Goal: Check status: Check status

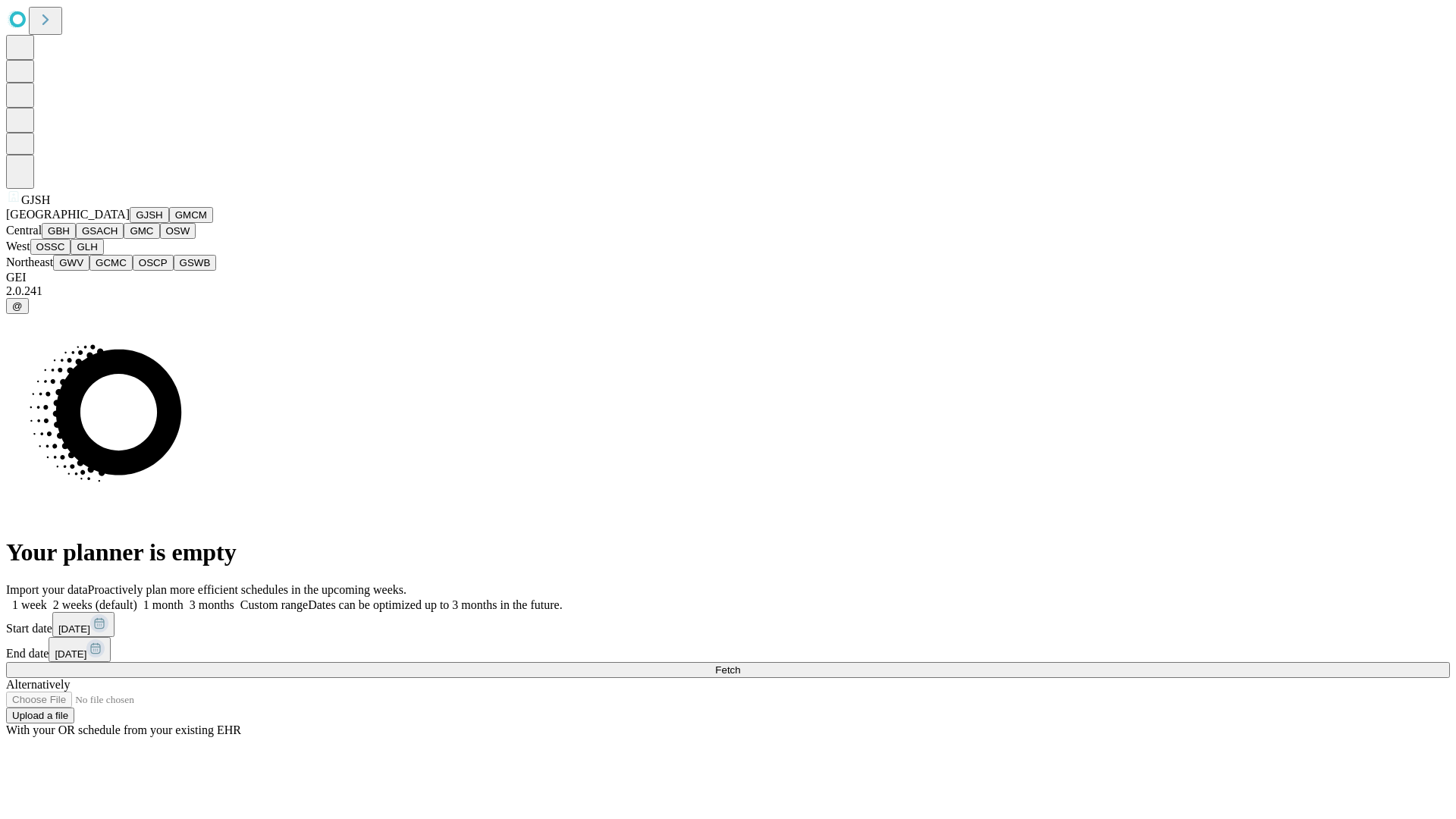
click at [129, 223] on button "GJSH" at bounding box center [149, 215] width 39 height 16
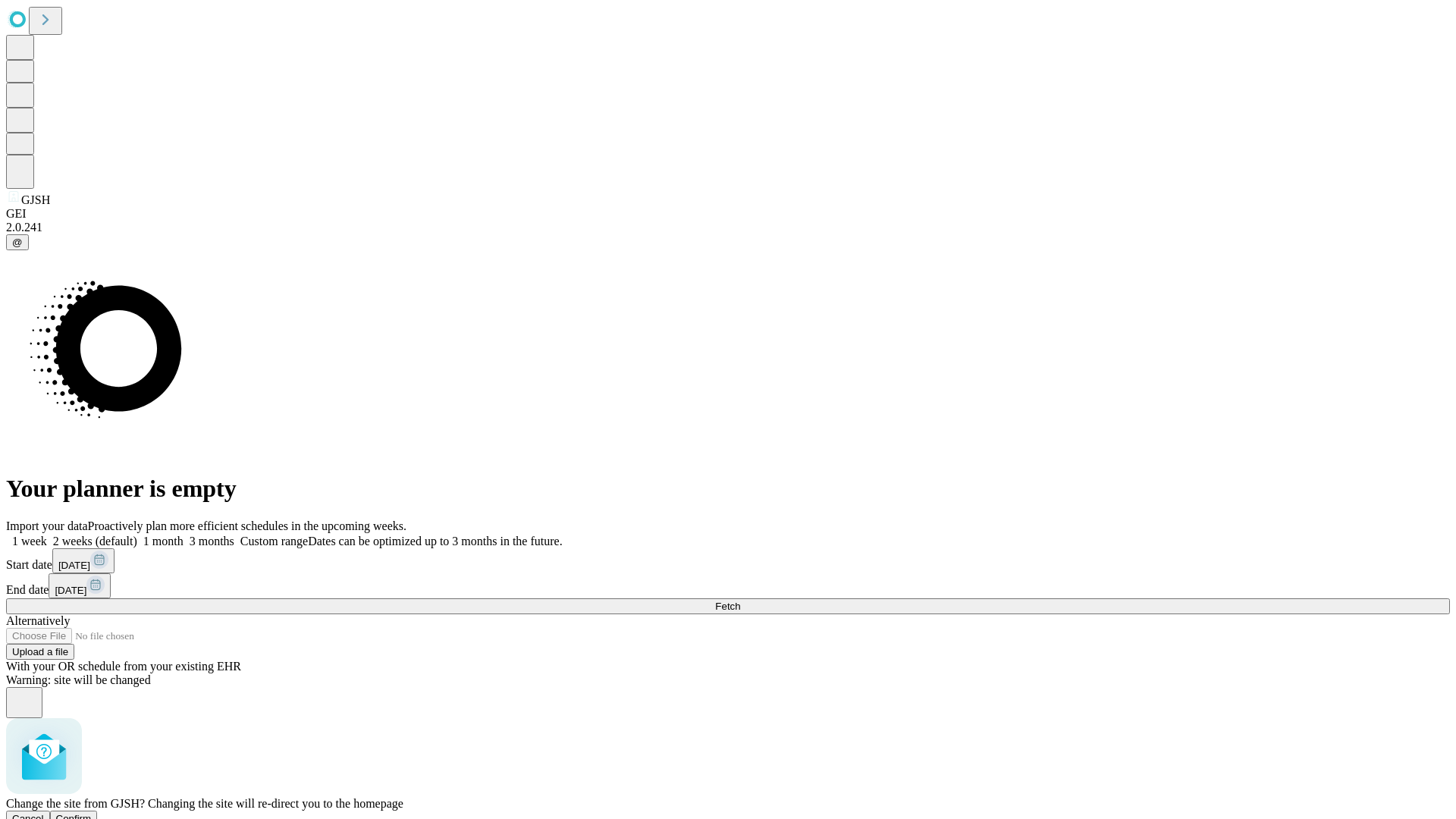
click at [92, 813] on span "Confirm" at bounding box center [74, 818] width 35 height 11
click at [184, 534] on label "1 month" at bounding box center [160, 541] width 46 height 13
click at [740, 601] on span "Fetch" at bounding box center [728, 606] width 25 height 11
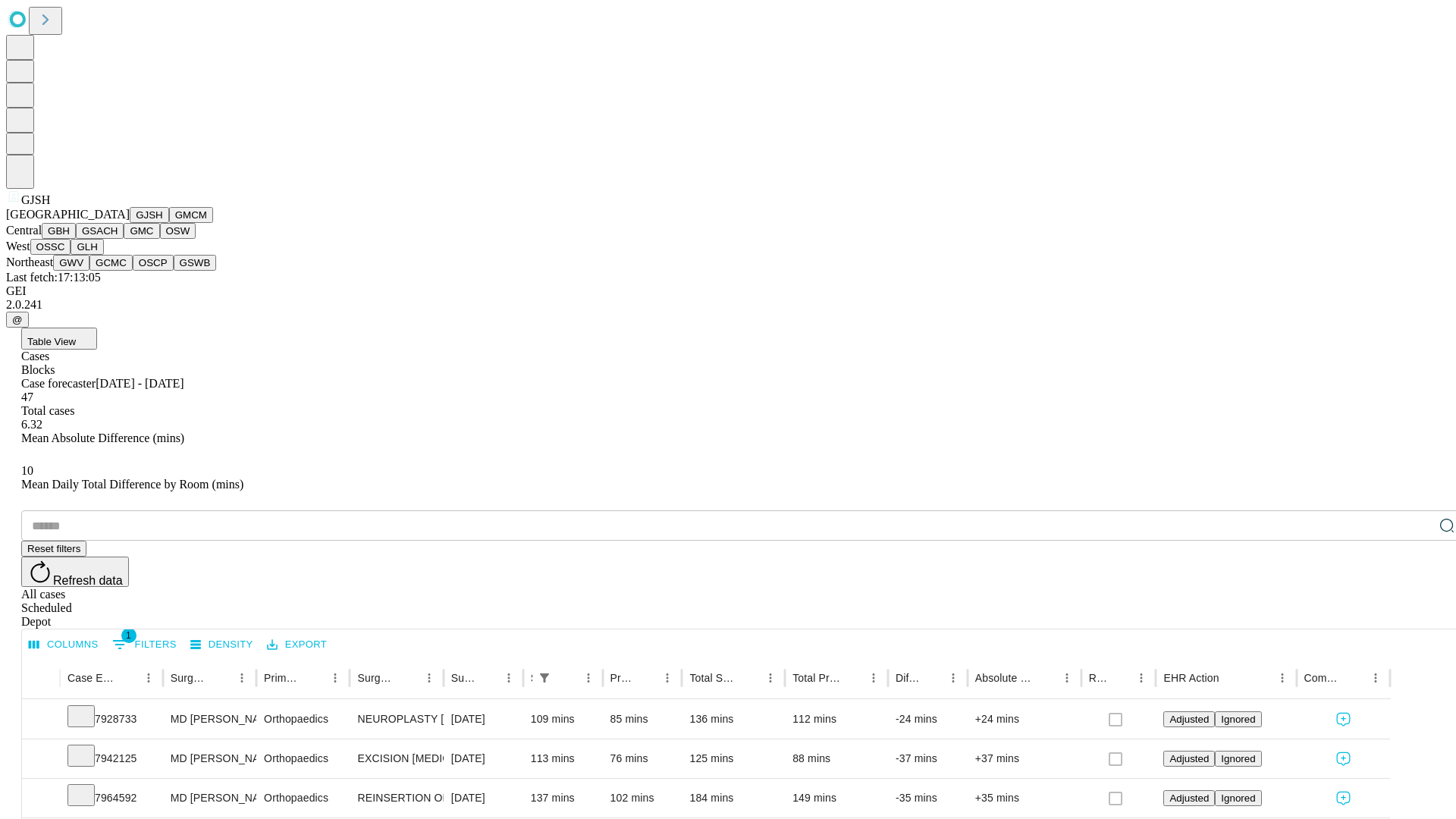
click at [169, 223] on button "GMCM" at bounding box center [191, 215] width 44 height 16
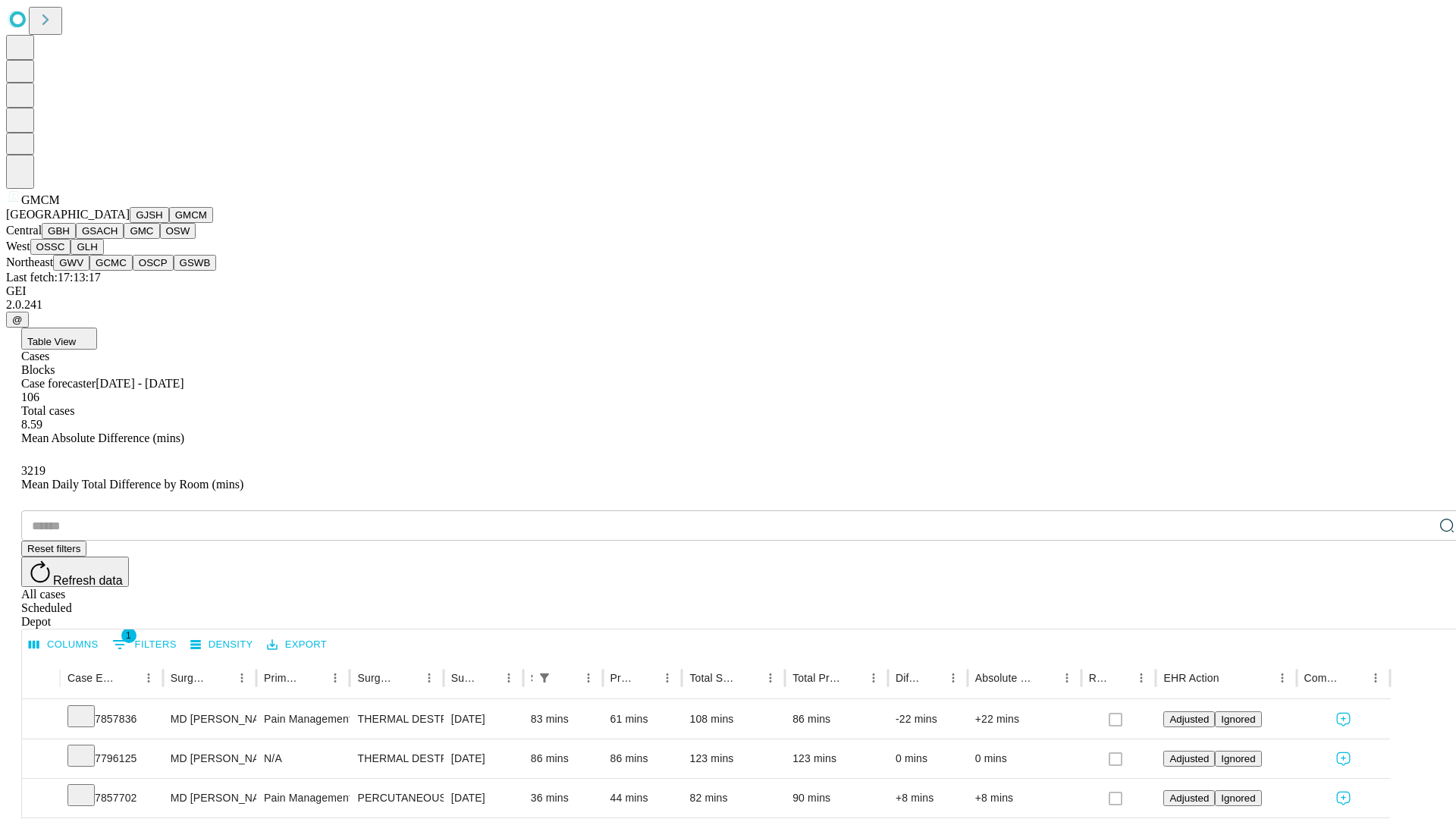
click at [76, 238] on button "GBH" at bounding box center [58, 231] width 34 height 16
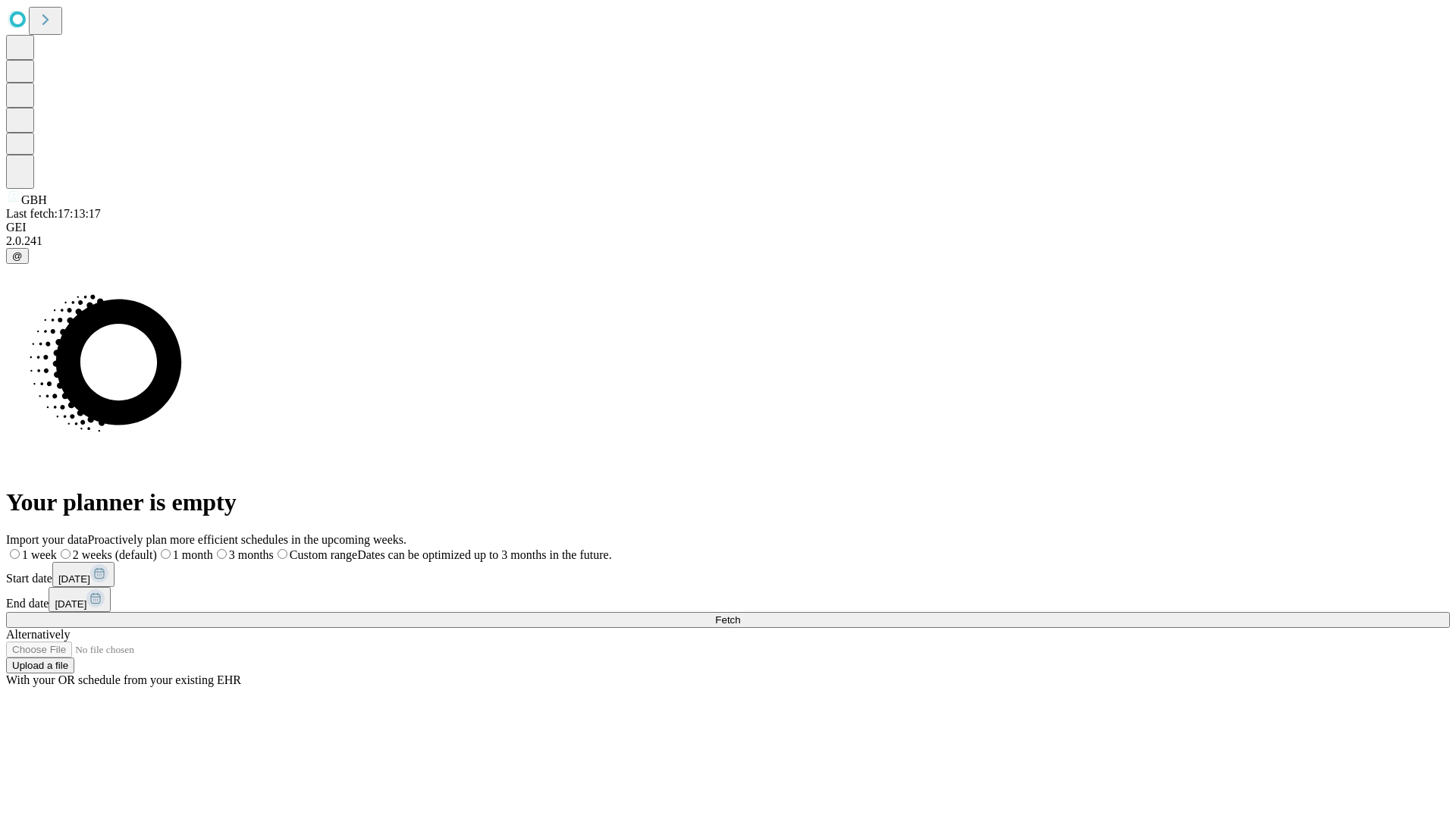
click at [213, 548] on label "1 month" at bounding box center [185, 555] width 56 height 13
click at [740, 614] on span "Fetch" at bounding box center [728, 620] width 25 height 11
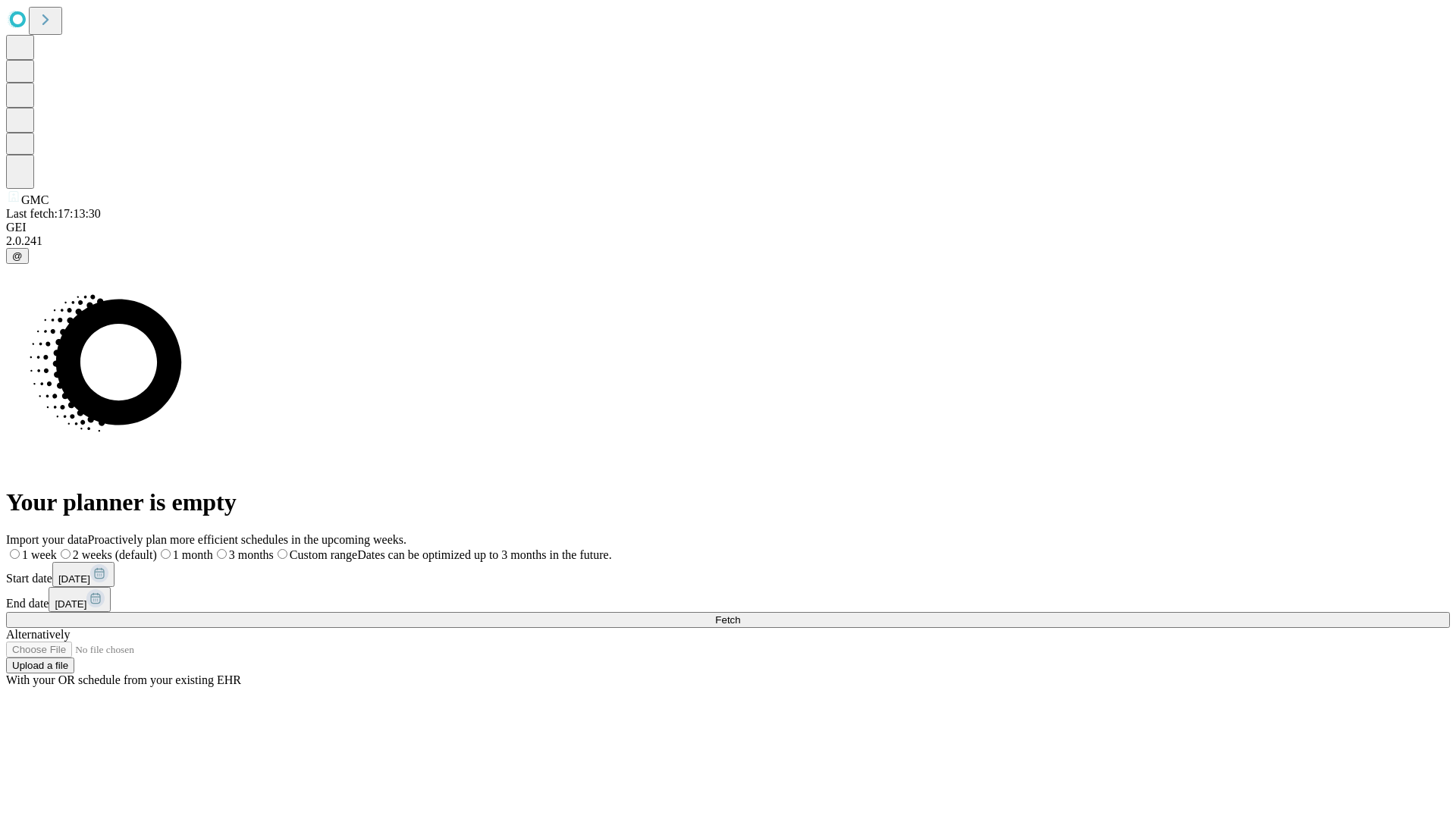
click at [213, 548] on label "1 month" at bounding box center [185, 555] width 56 height 13
click at [740, 614] on span "Fetch" at bounding box center [728, 620] width 25 height 11
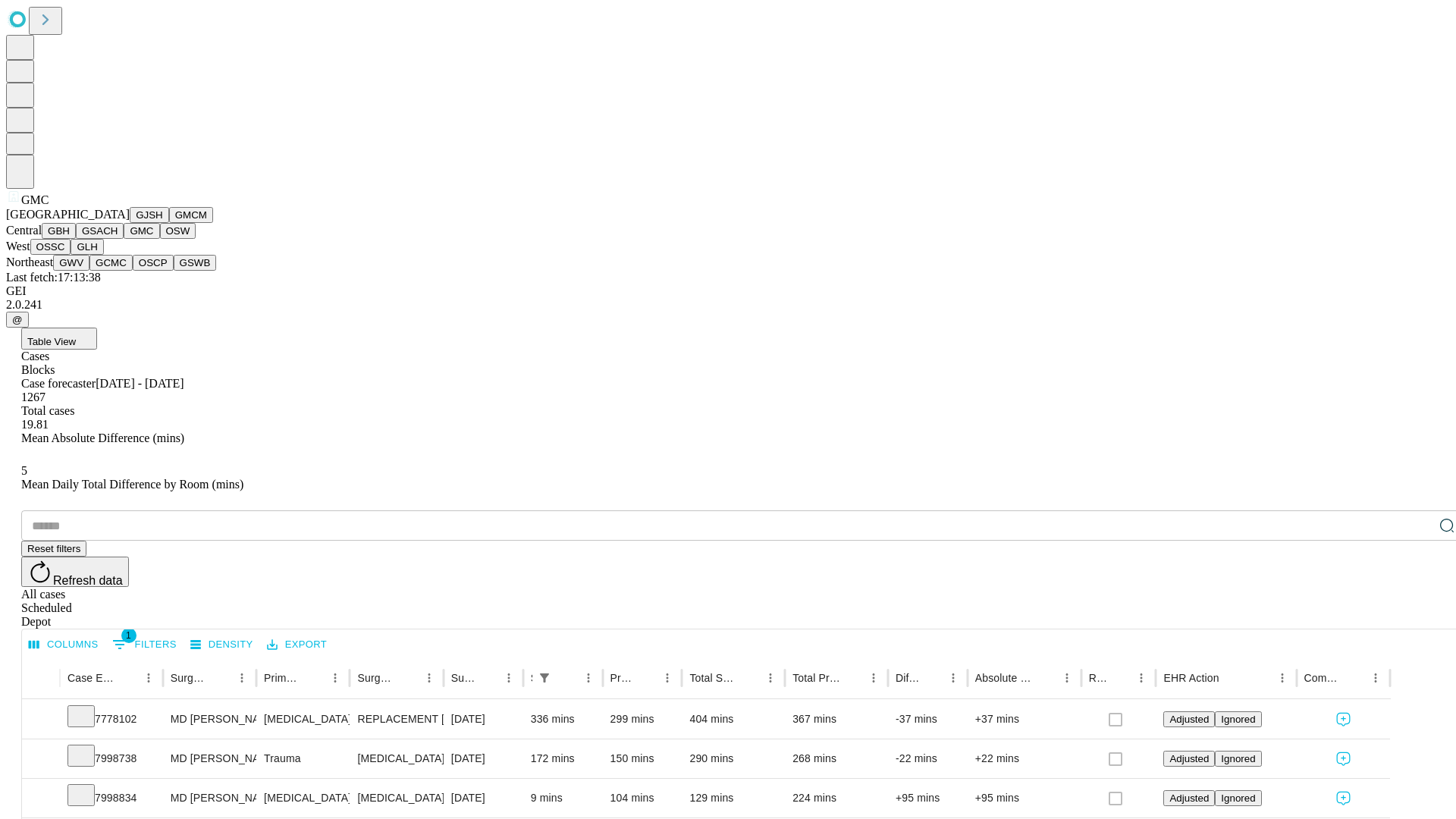
click at [160, 238] on button "OSW" at bounding box center [178, 231] width 36 height 16
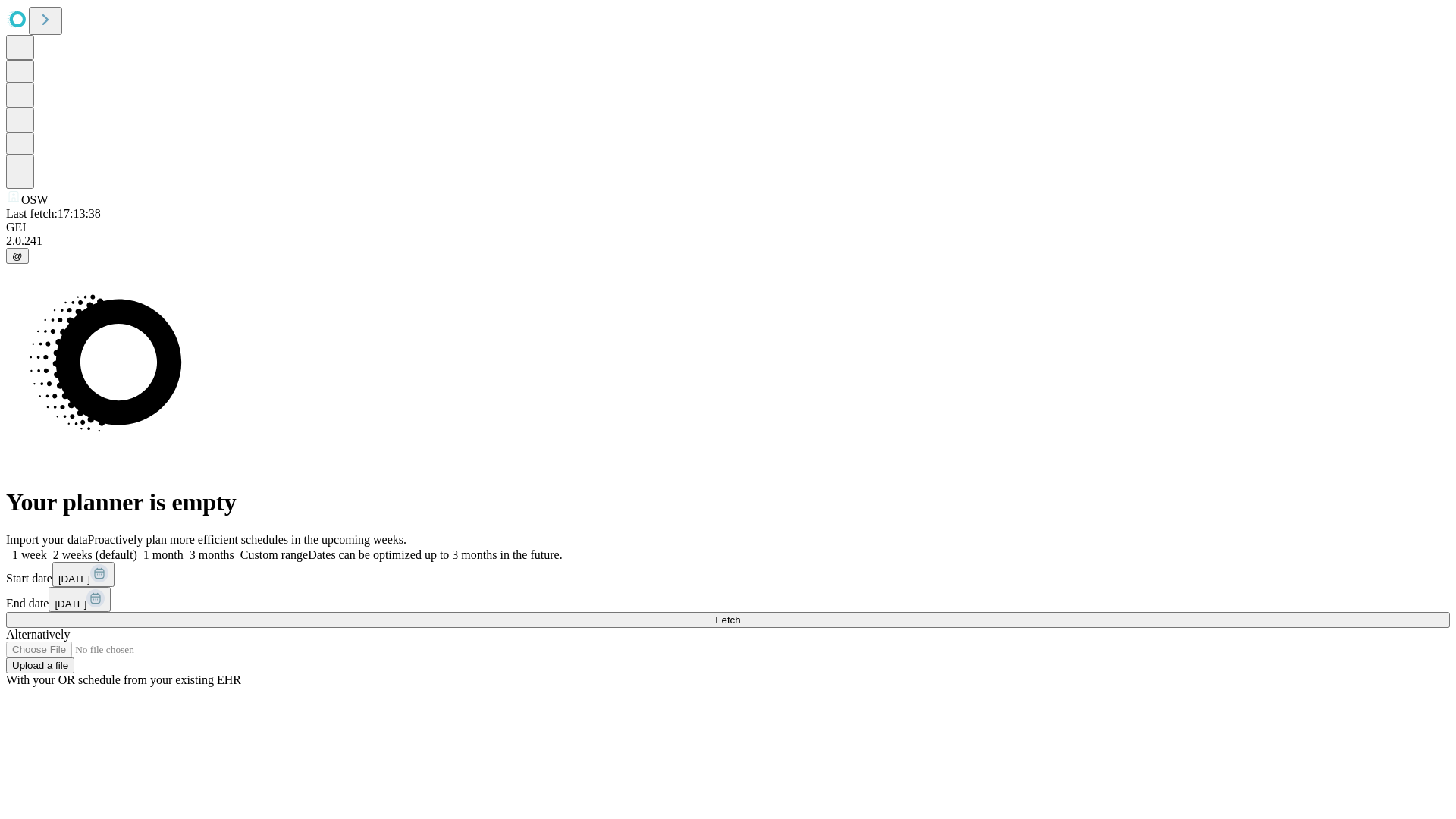
click at [184, 548] on label "1 month" at bounding box center [160, 555] width 46 height 13
click at [740, 614] on span "Fetch" at bounding box center [728, 620] width 25 height 11
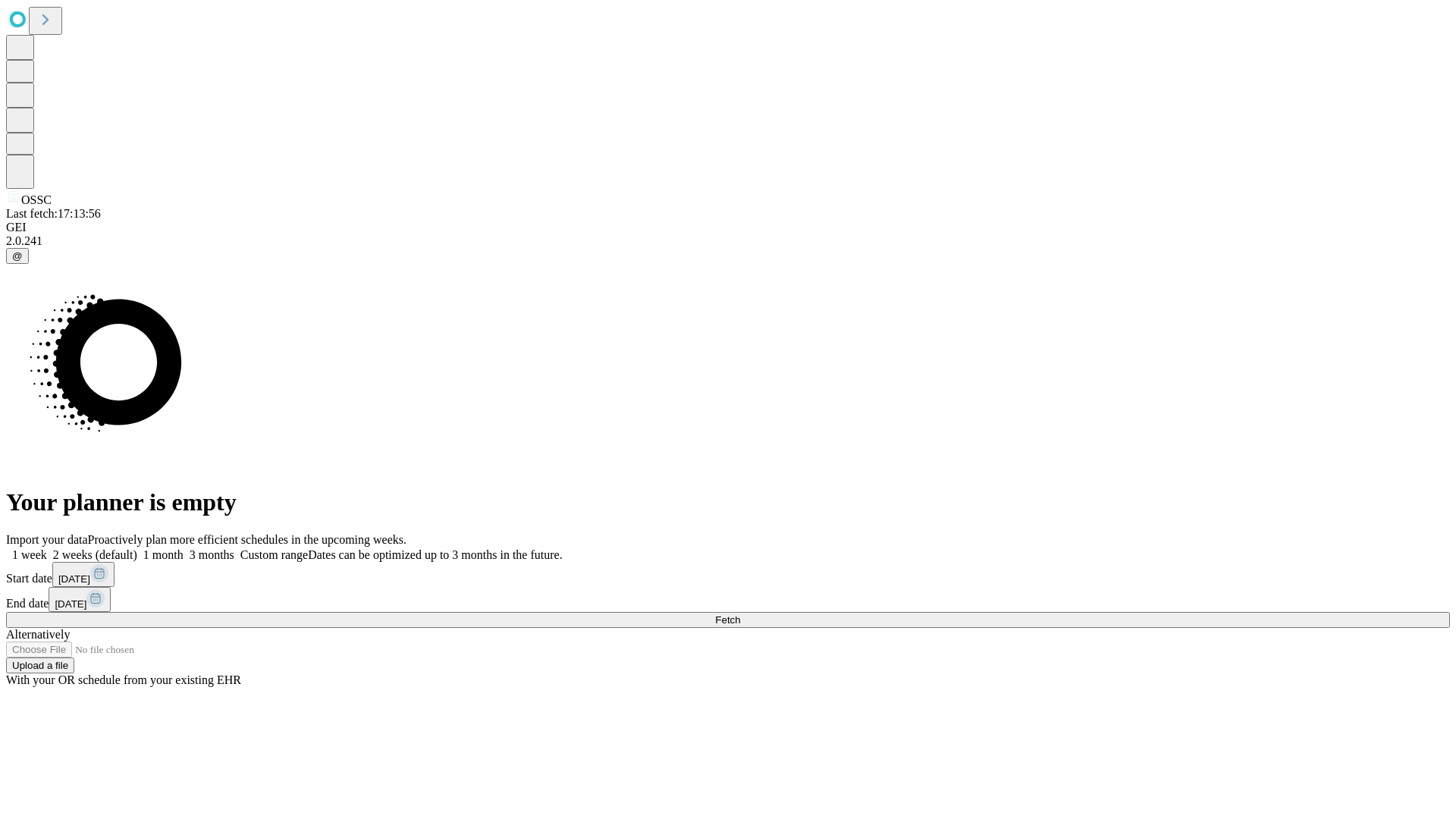
click at [184, 548] on label "1 month" at bounding box center [160, 555] width 46 height 13
click at [740, 614] on span "Fetch" at bounding box center [728, 620] width 25 height 11
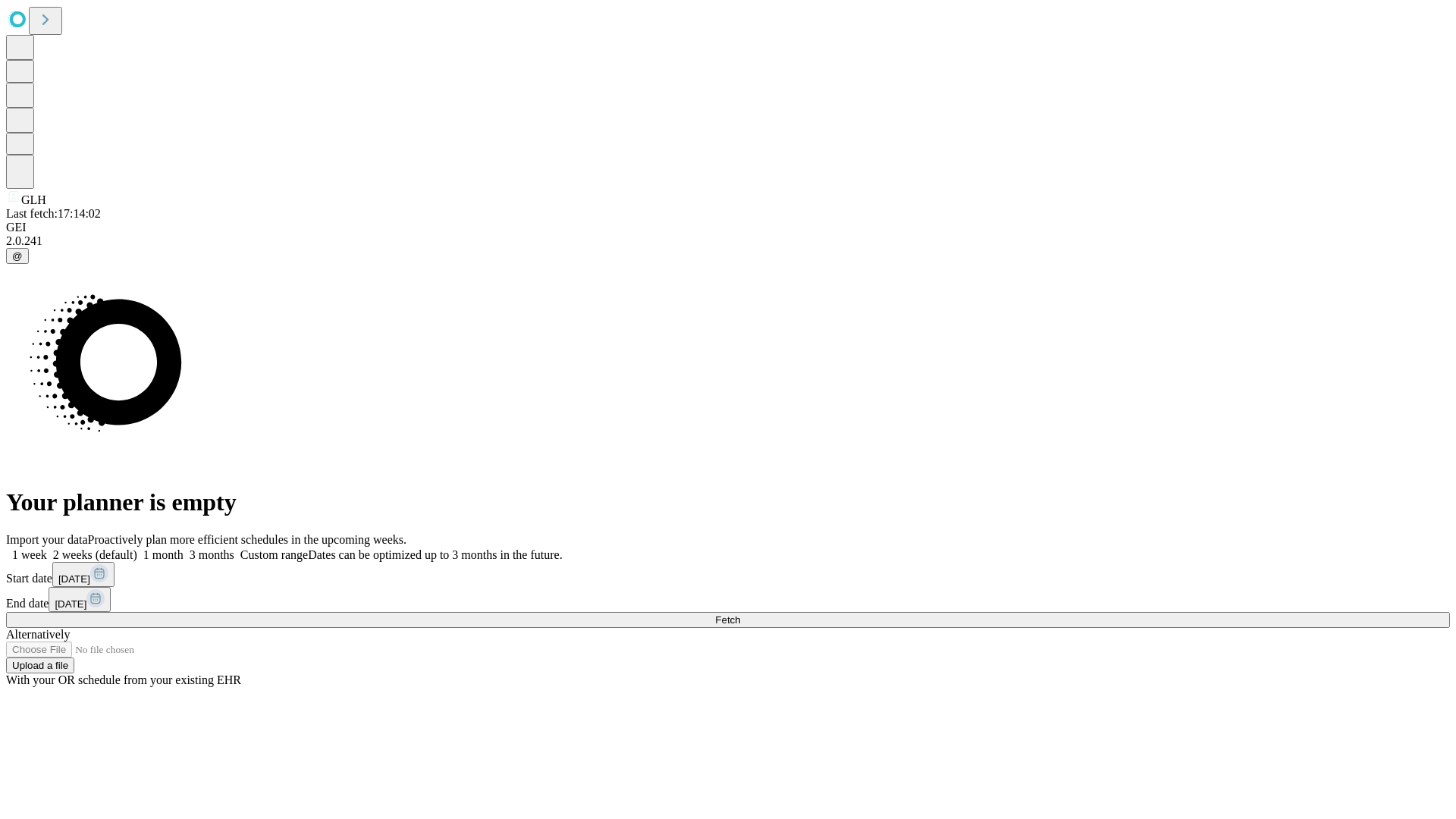
click at [740, 614] on span "Fetch" at bounding box center [728, 620] width 25 height 11
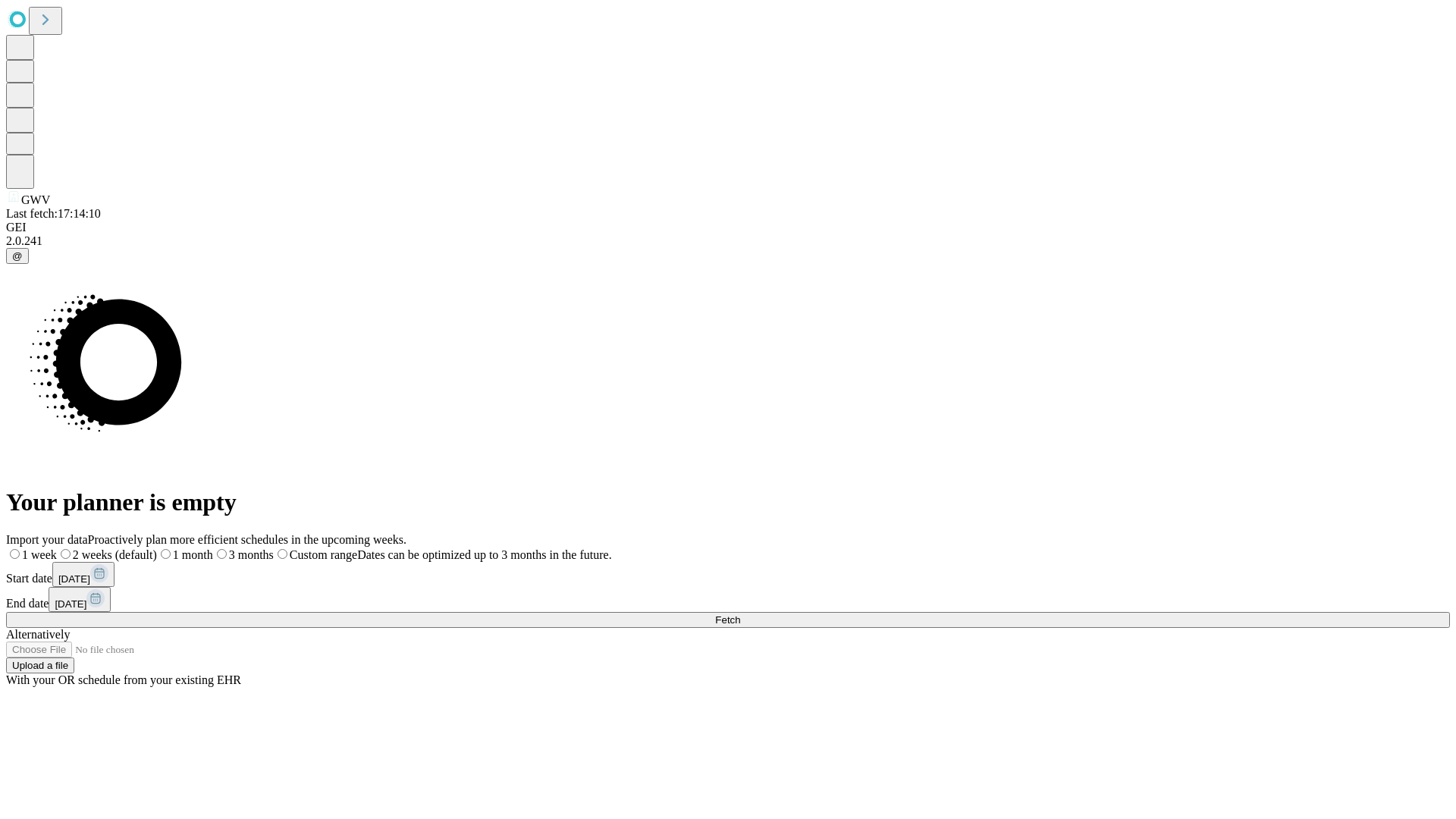
click at [213, 548] on label "1 month" at bounding box center [185, 555] width 56 height 13
click at [740, 614] on span "Fetch" at bounding box center [728, 620] width 25 height 11
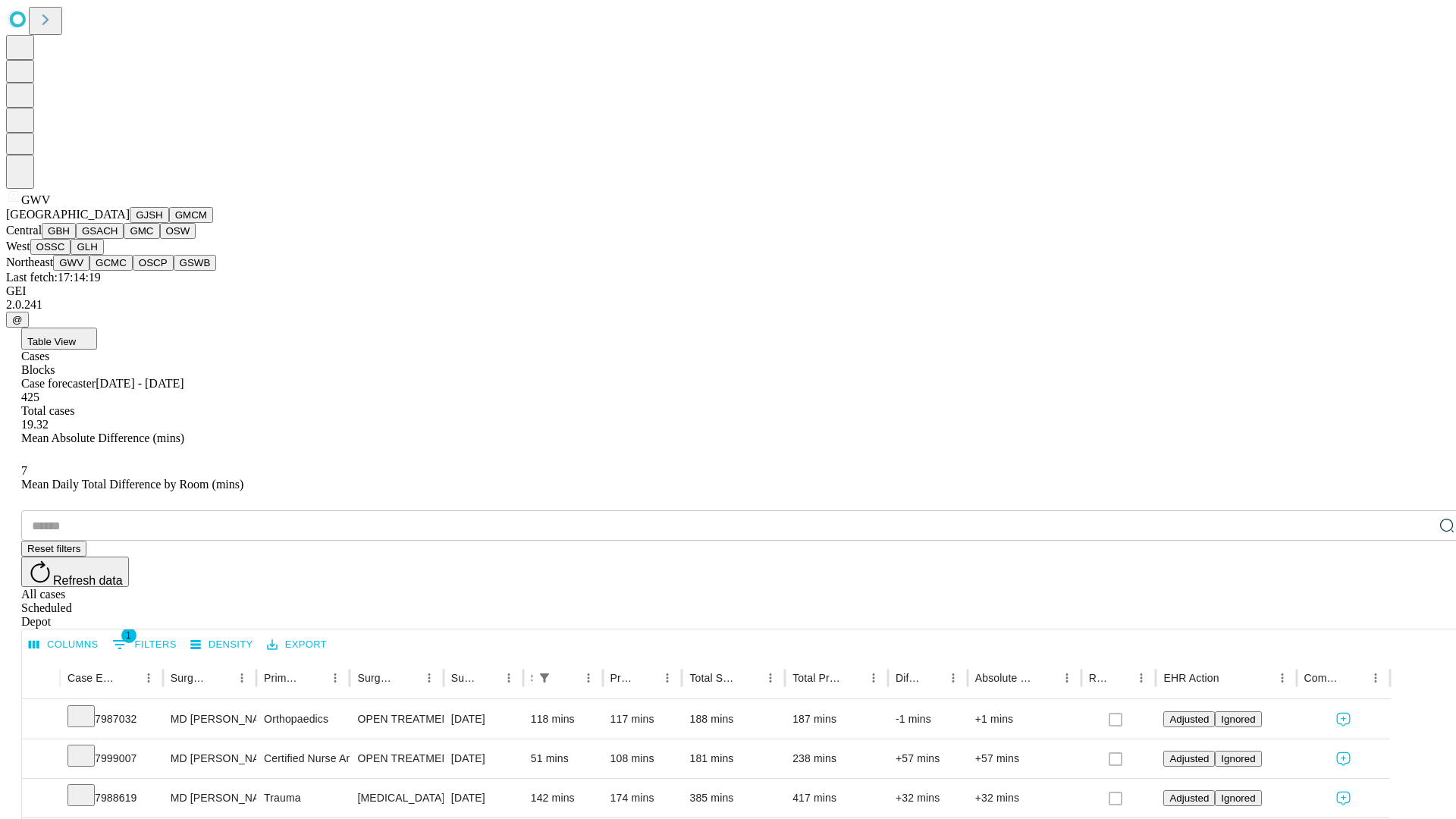
click at [118, 271] on button "GCMC" at bounding box center [111, 263] width 43 height 16
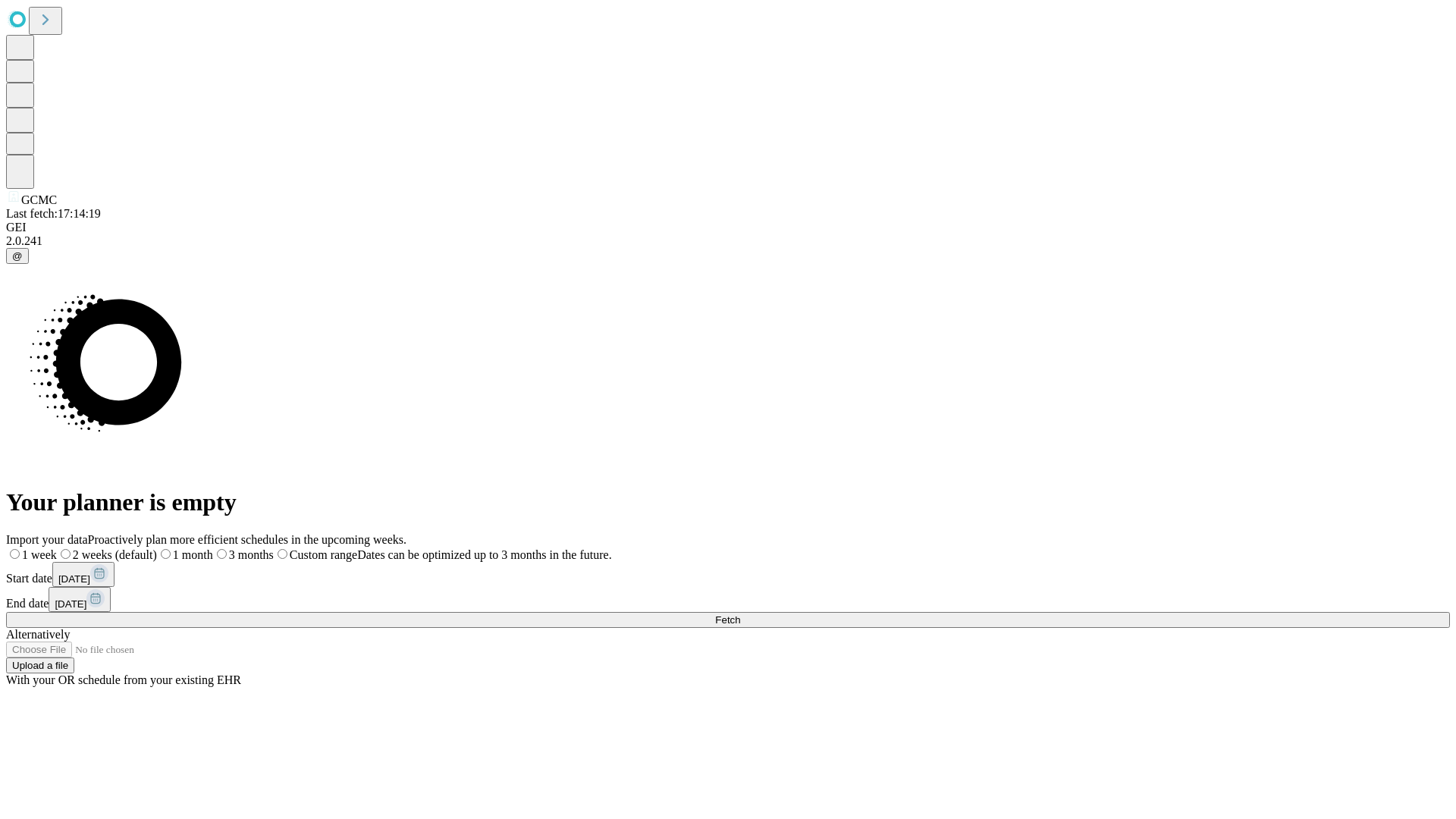
click at [213, 548] on label "1 month" at bounding box center [185, 555] width 56 height 13
click at [740, 614] on span "Fetch" at bounding box center [728, 620] width 25 height 11
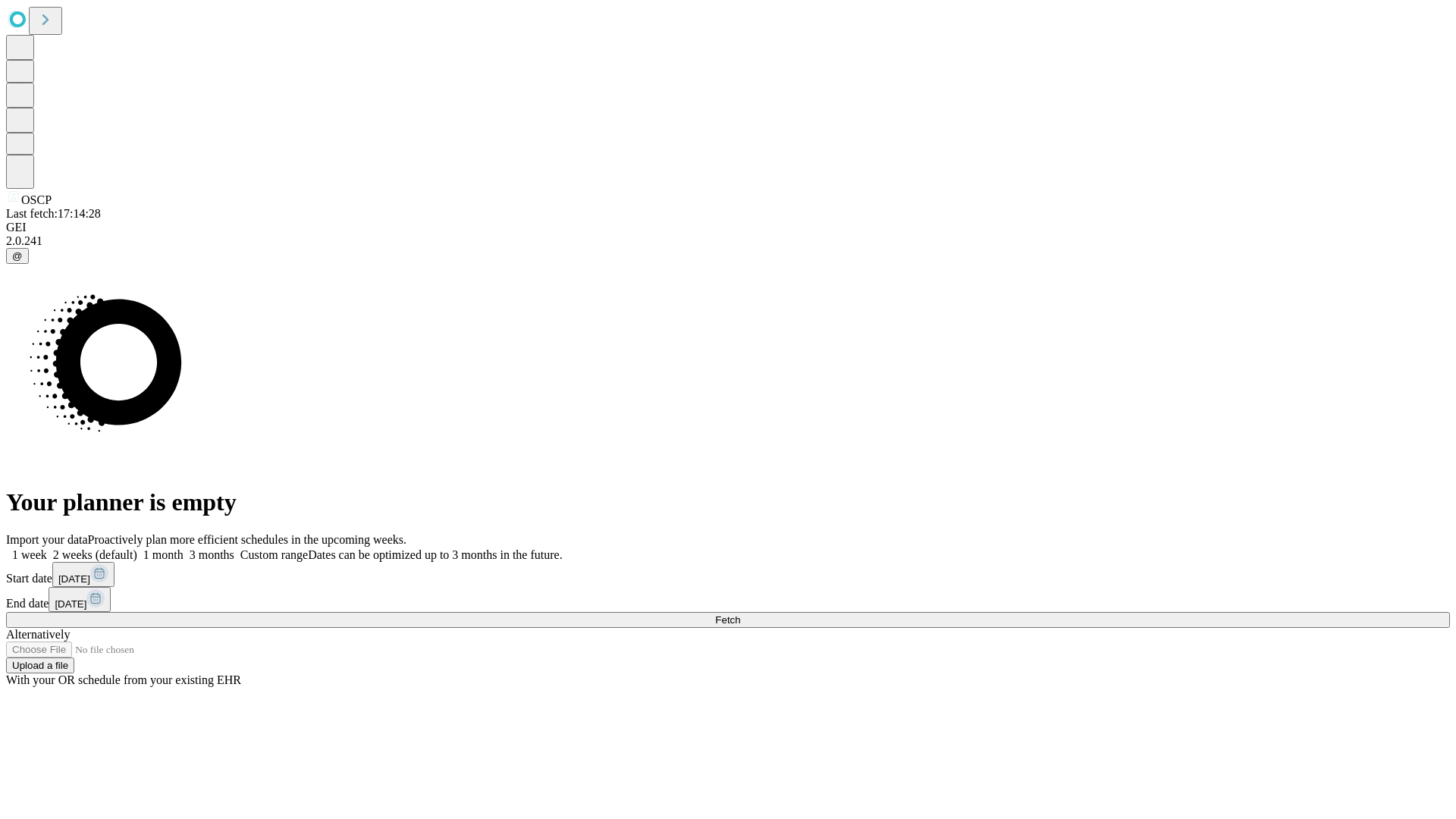
click at [184, 548] on label "1 month" at bounding box center [160, 555] width 46 height 13
click at [740, 614] on span "Fetch" at bounding box center [728, 620] width 25 height 11
click at [184, 548] on label "1 month" at bounding box center [160, 555] width 46 height 13
click at [740, 614] on span "Fetch" at bounding box center [728, 620] width 25 height 11
